Goal: Task Accomplishment & Management: Manage account settings

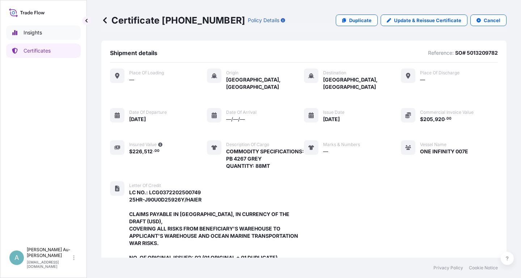
scroll to position [243, 0]
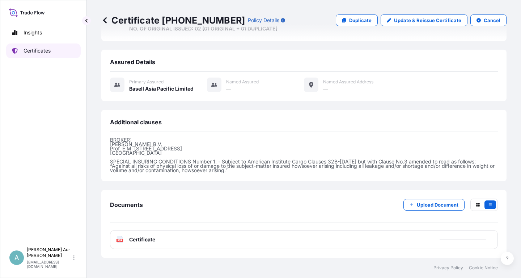
click at [42, 52] on p "Certificates" at bounding box center [37, 50] width 27 height 7
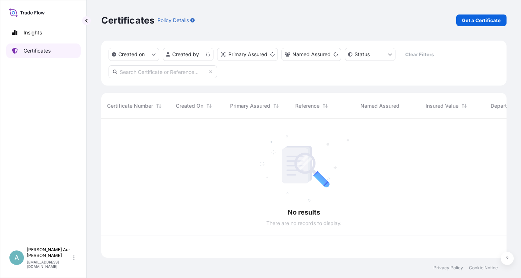
scroll to position [143, 406]
click at [144, 76] on input "text" at bounding box center [163, 71] width 109 height 13
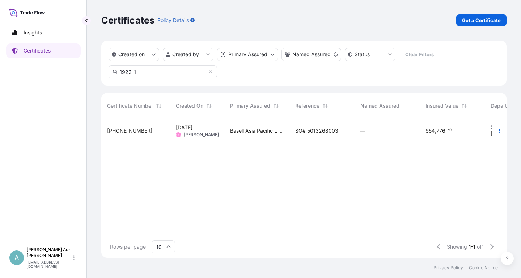
type input "1922-1"
click at [305, 137] on div "SO# 5013268003" at bounding box center [322, 131] width 65 height 24
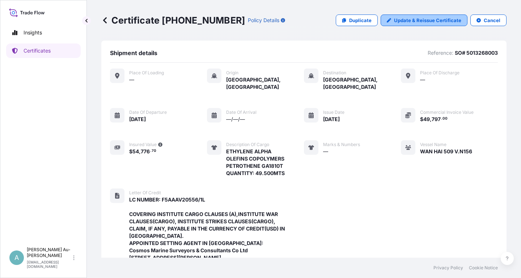
click at [454, 17] on p "Update & Reissue Certificate" at bounding box center [427, 20] width 67 height 7
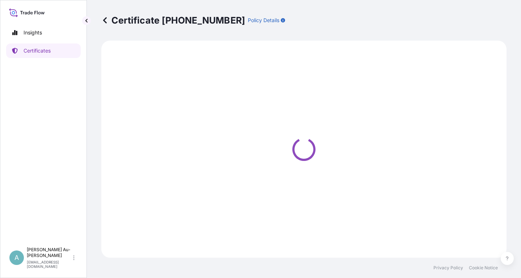
select select "Sea"
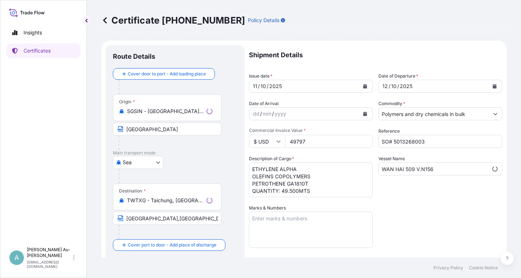
select select "32034"
click at [365, 84] on icon "Calendar" at bounding box center [366, 86] width 4 height 4
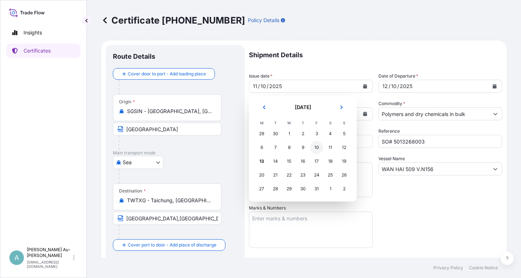
click at [320, 149] on div "10" at bounding box center [316, 147] width 13 height 13
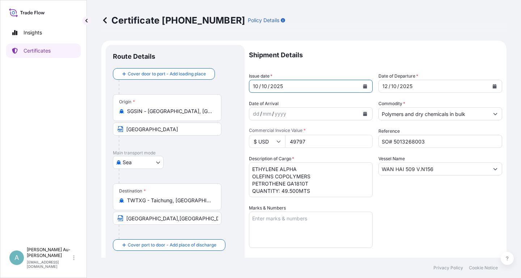
click at [498, 85] on button "Calendar" at bounding box center [495, 86] width 12 height 12
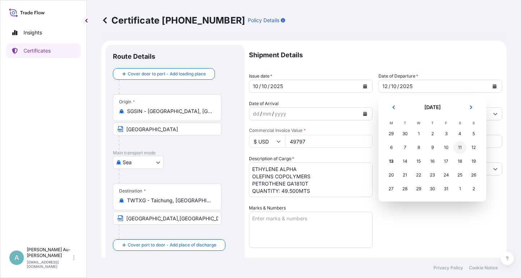
click at [456, 147] on div "11" at bounding box center [460, 147] width 13 height 13
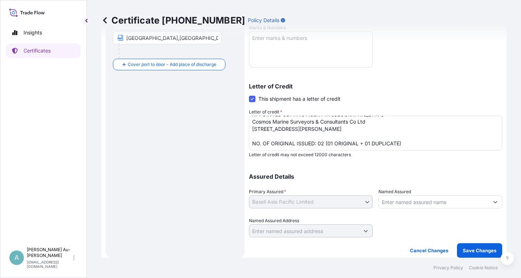
scroll to position [13, 0]
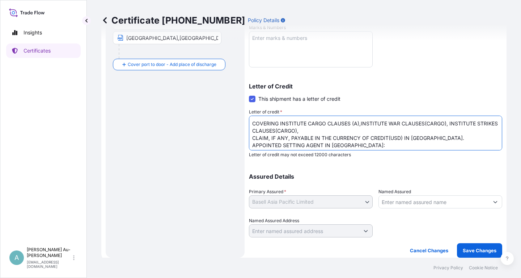
click at [252, 146] on textarea "LC NUMBER: F5AAAV20556/1L COVERING INSTITUTE CARGO CLAUSES (A),INSTITUTE WAR CL…" at bounding box center [375, 133] width 253 height 35
type textarea "LC NUMBER: F5AAAV20556/1L COVERING INSTITUTE CARGO CLAUSES (A),INSTITUTE WAR CL…"
click at [393, 68] on div "Shipment Details Issue date * [DATE] Date of Departure * [DATE] Date of Arrival…" at bounding box center [375, 51] width 253 height 373
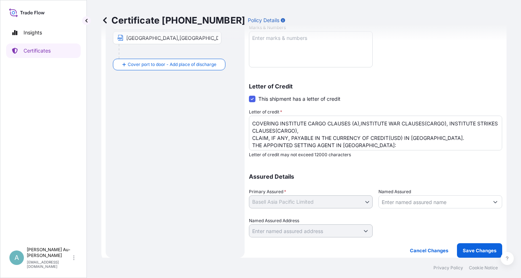
drag, startPoint x: 126, startPoint y: 38, endPoint x: 123, endPoint y: 45, distance: 7.8
click at [126, 39] on div "Certificate [PHONE_NUMBER] Policy Details" at bounding box center [304, 20] width 406 height 41
click at [127, 36] on div "Certificate [PHONE_NUMBER] Policy Details" at bounding box center [304, 20] width 406 height 41
drag, startPoint x: 126, startPoint y: 38, endPoint x: 127, endPoint y: 50, distance: 12.4
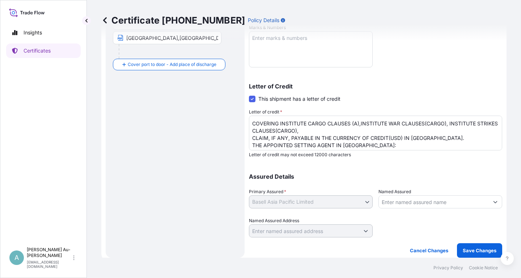
click at [126, 38] on div "Certificate [PHONE_NUMBER] Policy Details" at bounding box center [304, 20] width 406 height 41
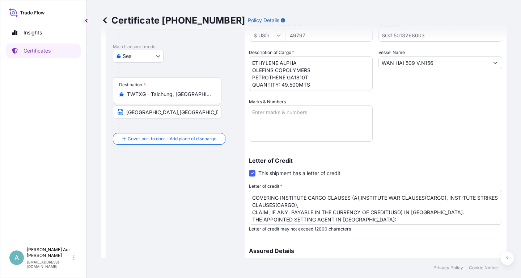
scroll to position [50, 0]
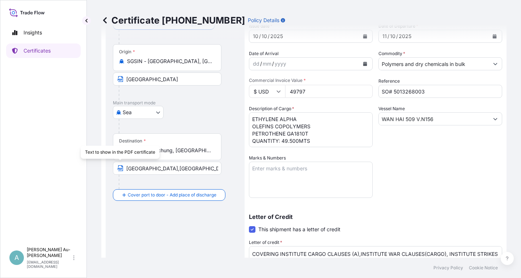
click at [126, 166] on input "[GEOGRAPHIC_DATA],[GEOGRAPHIC_DATA] via PORT OF DISCHARGE: [GEOGRAPHIC_DATA],[G…" at bounding box center [167, 167] width 109 height 13
click at [136, 168] on input "Text to appear on certificate" at bounding box center [167, 167] width 109 height 13
paste input "[GEOGRAPHIC_DATA],[GEOGRAPHIC_DATA] Via Port Of Discharge: [GEOGRAPHIC_DATA],[G…"
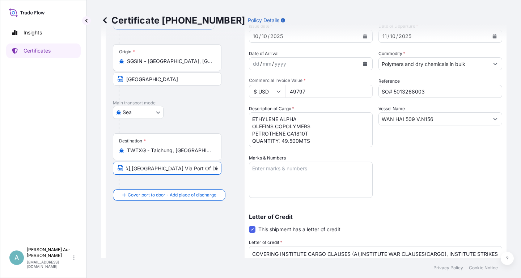
type input "[GEOGRAPHIC_DATA],[GEOGRAPHIC_DATA] Via Port Of Discharge: [GEOGRAPHIC_DATA],[G…"
click at [462, 175] on div "Shipment Details Issue date * [DATE] Date of Departure * [DATE] Date of Arrival…" at bounding box center [375, 181] width 253 height 373
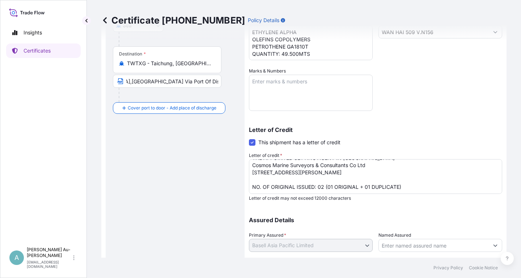
scroll to position [180, 0]
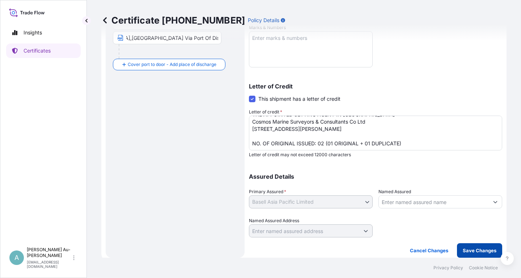
click at [471, 253] on p "Save Changes" at bounding box center [480, 250] width 34 height 7
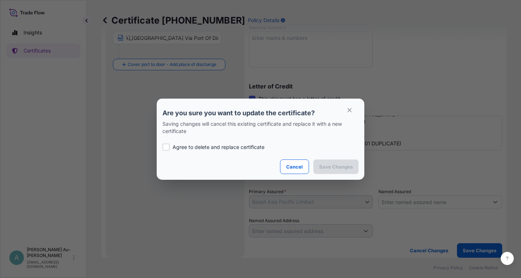
click at [216, 144] on p "Agree to delete and replace certificate" at bounding box center [219, 146] width 92 height 7
checkbox input "true"
click at [331, 165] on p "Save Changes" at bounding box center [336, 166] width 34 height 7
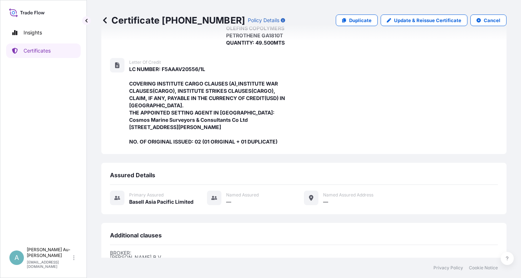
scroll to position [235, 0]
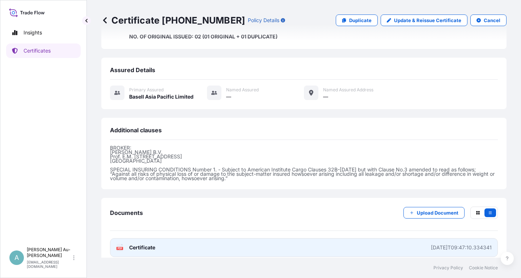
click at [182, 242] on link "PDF Certificate [DATE]T09:47:10.334341" at bounding box center [304, 247] width 388 height 19
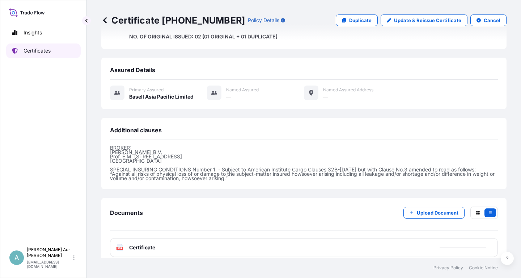
click at [39, 55] on link "Certificates" at bounding box center [43, 50] width 75 height 14
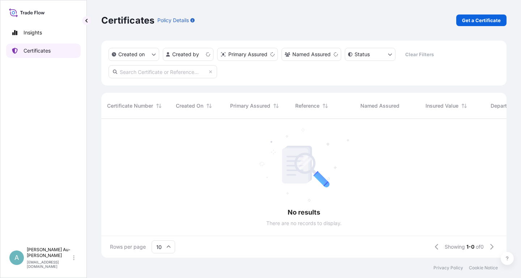
scroll to position [143, 406]
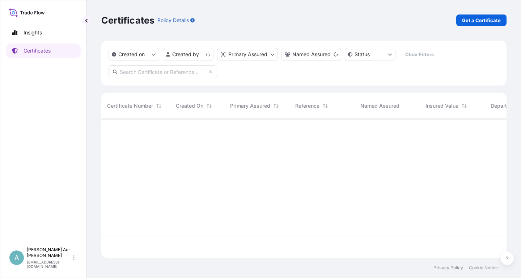
click at [157, 73] on input "text" at bounding box center [163, 71] width 109 height 13
type input "1912-1"
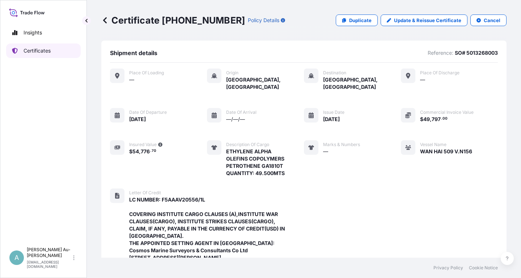
click at [55, 52] on link "Certificates" at bounding box center [43, 50] width 75 height 14
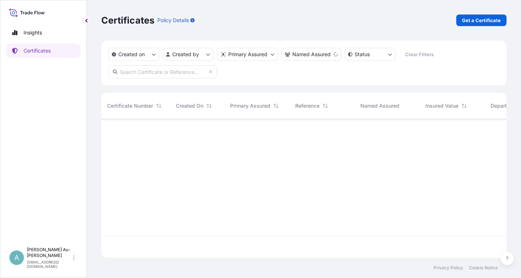
scroll to position [143, 406]
click at [163, 72] on input "text" at bounding box center [163, 71] width 109 height 13
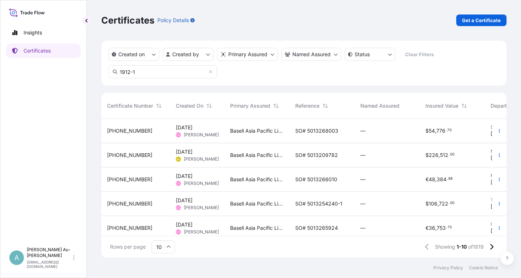
type input "1912-1"
click at [269, 133] on span "Basell Asia Pacific Limited" at bounding box center [257, 130] width 54 height 7
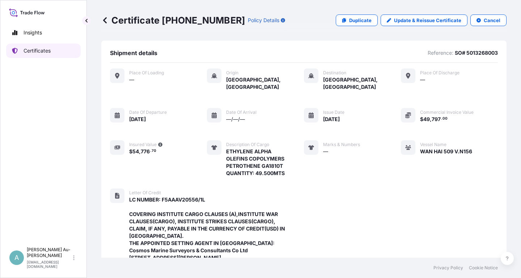
click at [43, 50] on p "Certificates" at bounding box center [37, 50] width 27 height 7
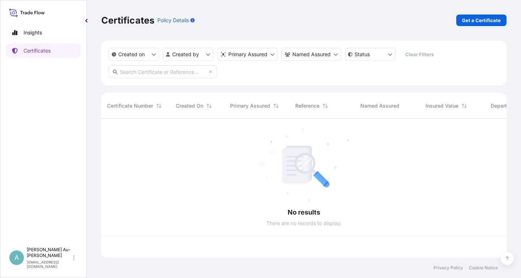
scroll to position [143, 406]
click at [153, 72] on input "text" at bounding box center [163, 71] width 109 height 13
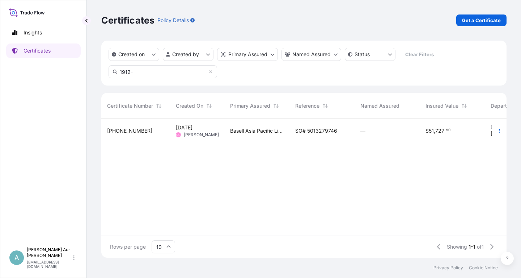
type input "1912-"
click at [310, 131] on span "SO# 5013279746" at bounding box center [316, 130] width 42 height 7
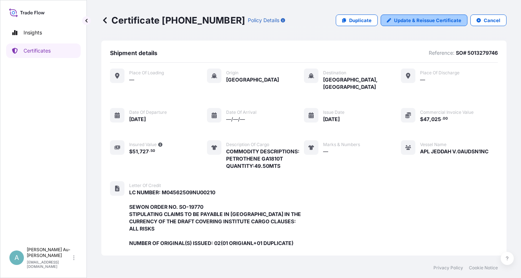
click at [408, 24] on p "Update & Reissue Certificate" at bounding box center [427, 20] width 67 height 7
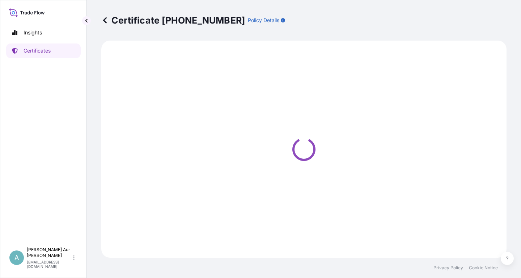
select select "Sea"
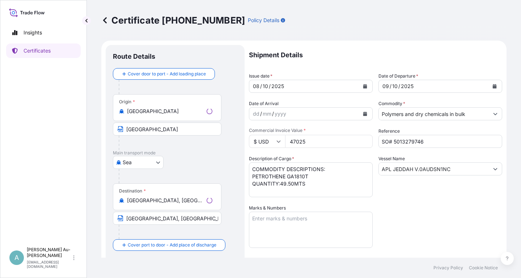
select select "32034"
click at [366, 87] on icon "Calendar" at bounding box center [366, 86] width 4 height 4
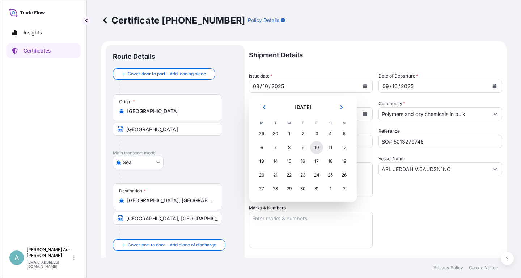
click at [314, 147] on div "10" at bounding box center [316, 147] width 13 height 13
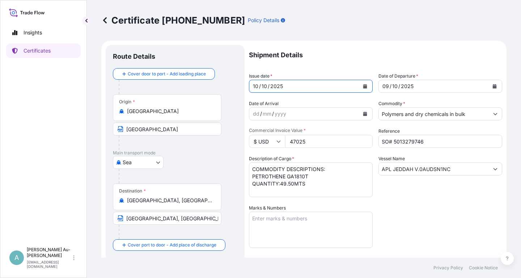
click at [494, 88] on button "Calendar" at bounding box center [495, 86] width 12 height 12
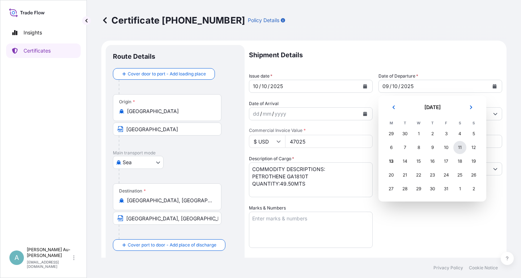
click at [457, 148] on div "11" at bounding box center [460, 147] width 13 height 13
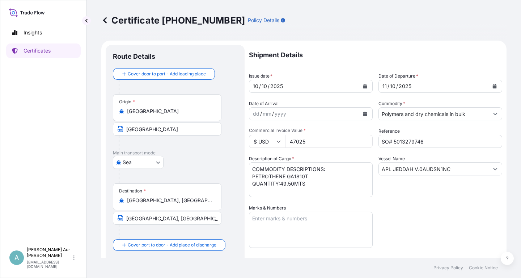
drag, startPoint x: 440, startPoint y: 214, endPoint x: 447, endPoint y: 208, distance: 9.0
click at [441, 214] on div "Shipment Details Issue date * [DATE] Date of Departure * [DATE] Date of Arrival…" at bounding box center [375, 231] width 253 height 373
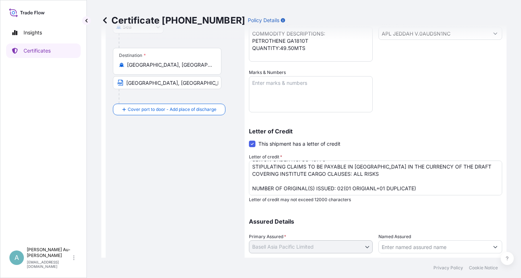
scroll to position [174, 0]
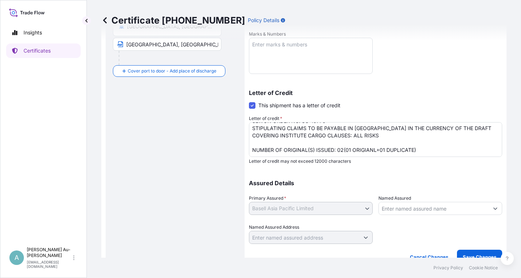
click at [288, 129] on textarea "LC NUMBER: M04562509NU00210 SEWON ORDER NO. SO-19770 STIPULATING CLAIMS TO BE P…" at bounding box center [375, 139] width 253 height 35
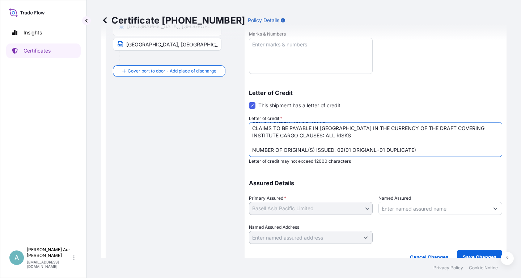
click at [423, 130] on textarea "LC NUMBER: M04562509NU00210 SEWON ORDER NO. SO-19770 STIPULATING CLAIMS TO BE P…" at bounding box center [375, 139] width 253 height 35
click at [335, 127] on textarea "LC NUMBER: M04562509NU00210 SEWON ORDER NO. SO-19770 STIPULATING CLAIMS TO BE P…" at bounding box center [375, 139] width 253 height 35
click at [374, 150] on textarea "LC NUMBER: M04562509NU00210 SEWON ORDER NO. SO-19770 STIPULATING CLAIMS TO BE P…" at bounding box center [375, 139] width 253 height 35
click at [438, 147] on textarea "LC NUMBER: M04562509NU00210 SEWON ORDER NO. SO-19770 STIPULATING CLAIMS TO BE P…" at bounding box center [375, 139] width 253 height 35
drag, startPoint x: 366, startPoint y: 151, endPoint x: 387, endPoint y: 151, distance: 21.4
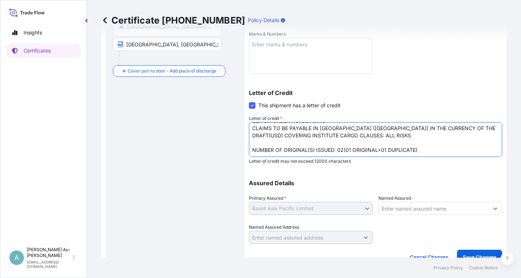
click at [369, 151] on textarea "LC NUMBER: M04562509NU00210 SEWON ORDER NO. SO-19770 STIPULATING CLAIMS TO BE P…" at bounding box center [375, 139] width 253 height 35
type textarea "LC NUMBER: M04562509NU00210 SEWON ORDER NO. SO-19770 CLAIMS TO BE PAYABLE IN [G…"
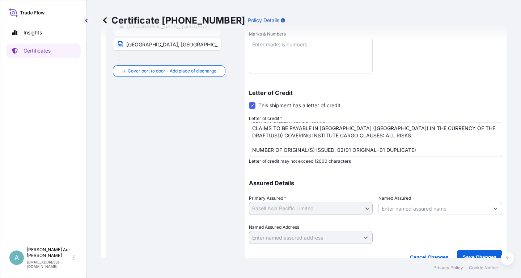
drag, startPoint x: 378, startPoint y: 173, endPoint x: 374, endPoint y: 172, distance: 4.0
click at [378, 172] on div "Assured Details Primary Assured * Basell Asia Pacific Limited Basell Asia Pacif…" at bounding box center [375, 207] width 253 height 72
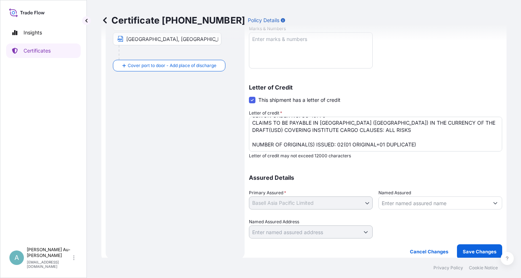
scroll to position [180, 0]
click at [474, 252] on p "Save Changes" at bounding box center [480, 250] width 34 height 7
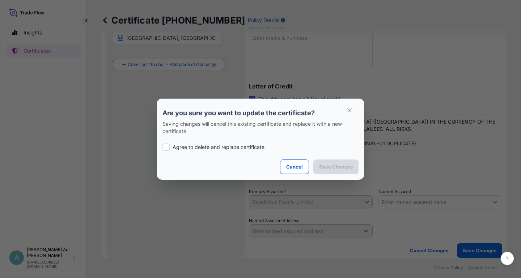
click at [233, 146] on p "Agree to delete and replace certificate" at bounding box center [219, 146] width 92 height 7
checkbox input "true"
click at [332, 165] on p "Save Changes" at bounding box center [336, 166] width 34 height 7
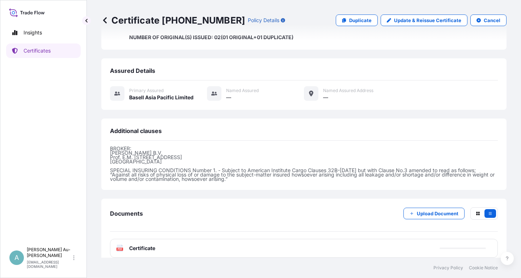
scroll to position [206, 0]
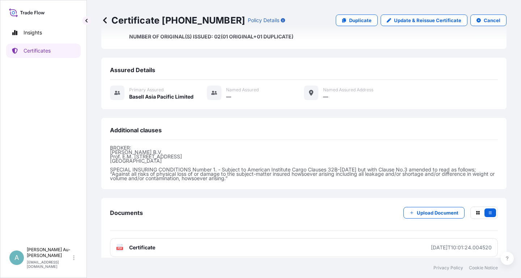
click at [198, 241] on link "PDF Certificate [DATE]T10:01:24.004520" at bounding box center [304, 247] width 388 height 19
